Goal: Transaction & Acquisition: Purchase product/service

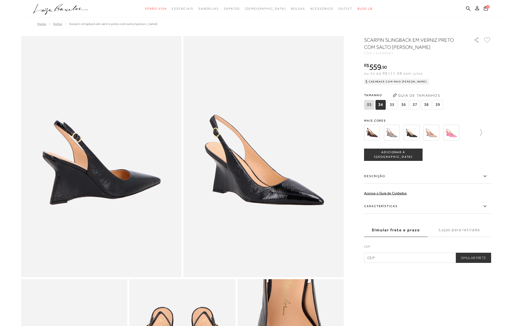
click at [480, 134] on icon at bounding box center [478, 132] width 7 height 7
click at [480, 134] on div at bounding box center [431, 132] width 118 height 19
click at [365, 134] on icon at bounding box center [367, 132] width 7 height 7
click at [433, 133] on img at bounding box center [432, 133] width 16 height 16
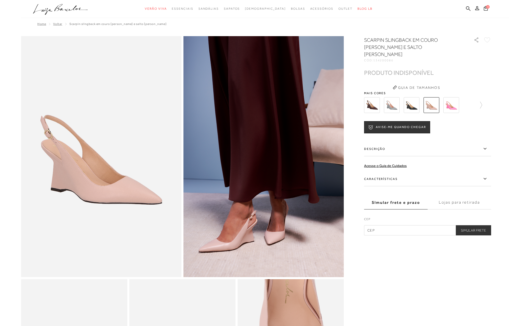
click at [395, 99] on img at bounding box center [392, 105] width 16 height 16
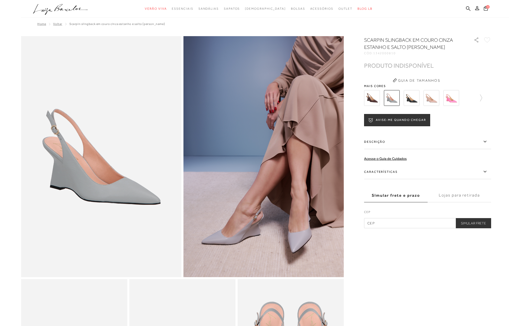
click at [377, 100] on img at bounding box center [372, 98] width 16 height 16
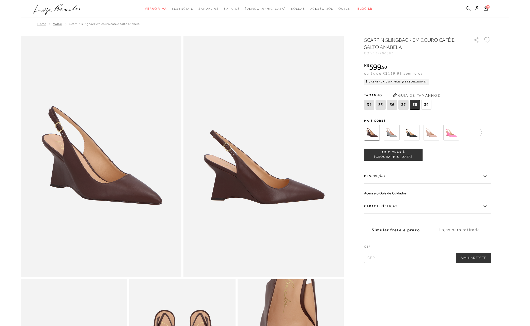
click at [406, 136] on img at bounding box center [412, 133] width 16 height 16
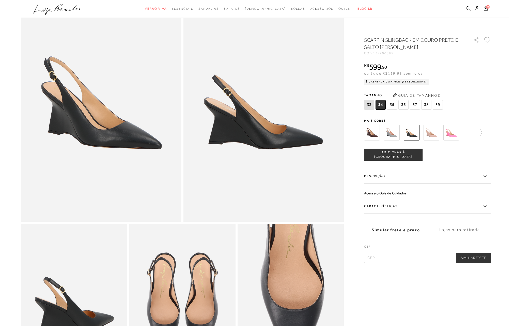
scroll to position [56, 0]
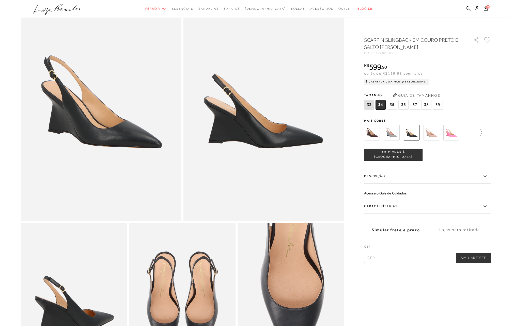
click at [482, 132] on icon at bounding box center [478, 132] width 7 height 7
click at [436, 134] on img at bounding box center [441, 133] width 16 height 16
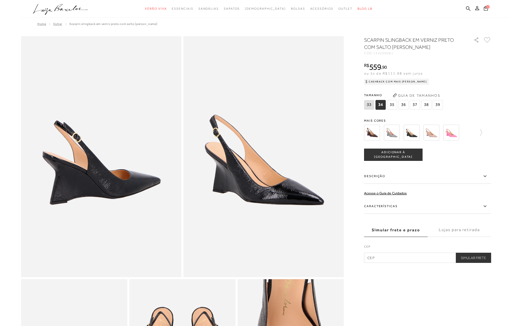
click at [406, 105] on span "36" at bounding box center [404, 105] width 10 height 10
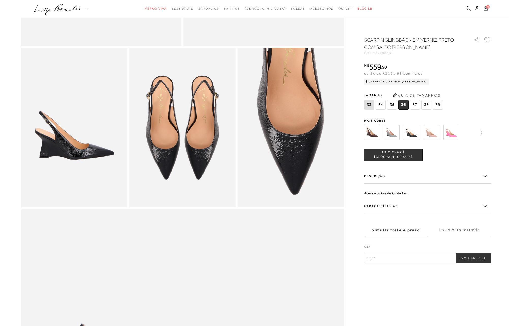
scroll to position [236, 0]
